Goal: Use online tool/utility

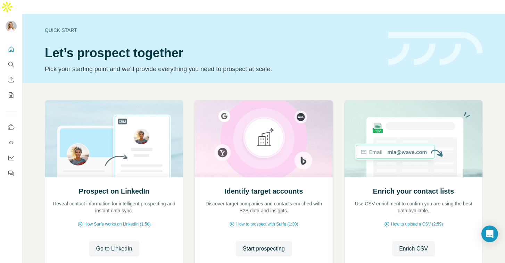
scroll to position [14, 0]
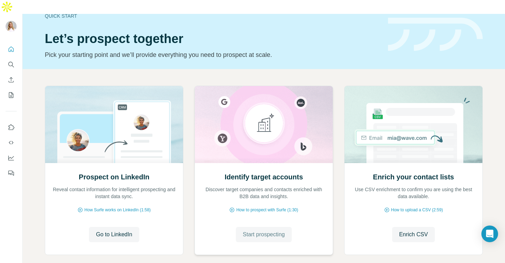
click at [248, 227] on button "Start prospecting" at bounding box center [264, 234] width 56 height 15
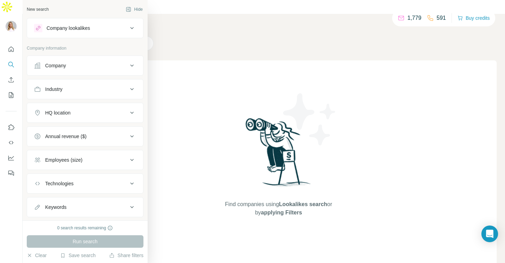
click at [101, 28] on div "Company lookalikes" at bounding box center [81, 28] width 94 height 8
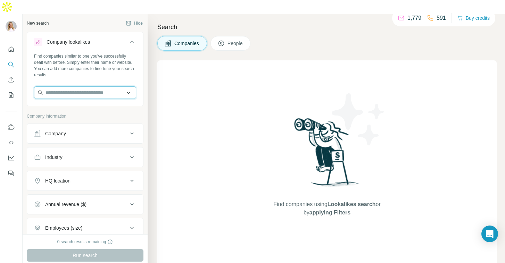
click at [75, 86] on input "text" at bounding box center [85, 92] width 102 height 12
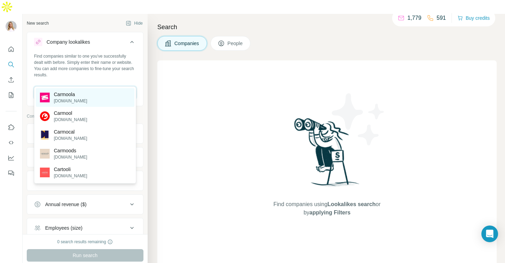
type input "********"
click at [64, 98] on p "[DOMAIN_NAME]" at bounding box center [70, 101] width 33 height 6
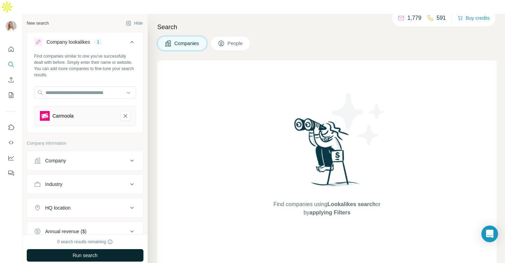
click at [66, 249] on button "Run search" at bounding box center [85, 255] width 117 height 12
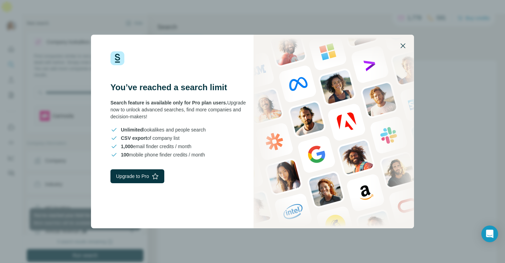
click at [401, 43] on icon "button" at bounding box center [402, 46] width 8 height 8
